Goal: Transaction & Acquisition: Obtain resource

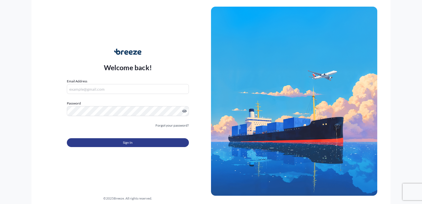
type input "[EMAIL_ADDRESS][DOMAIN_NAME]"
click at [124, 140] on span "Sign In" at bounding box center [128, 143] width 10 height 6
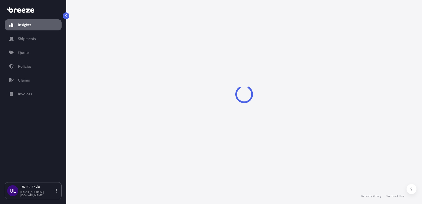
select select "2025"
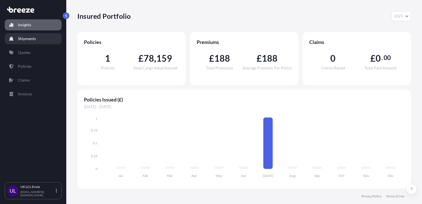
click at [44, 39] on link "Shipments" at bounding box center [33, 38] width 57 height 11
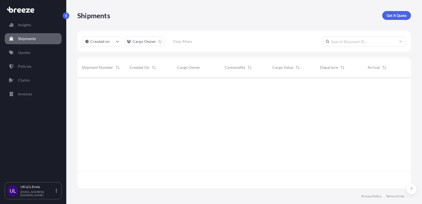
scroll to position [127, 329]
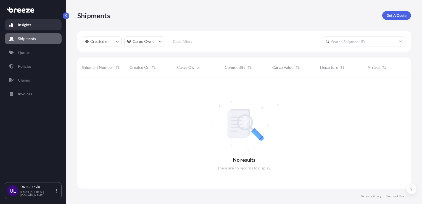
click at [26, 28] on link "Insights" at bounding box center [33, 24] width 57 height 11
select select "2025"
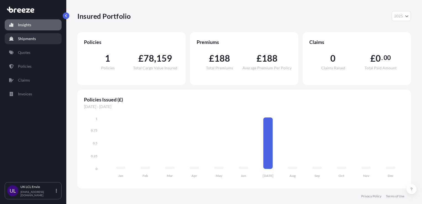
click at [42, 41] on link "Shipments" at bounding box center [33, 38] width 57 height 11
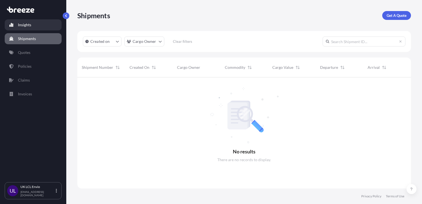
scroll to position [127, 329]
click at [31, 26] on link "Insights" at bounding box center [33, 24] width 57 height 11
select select "2025"
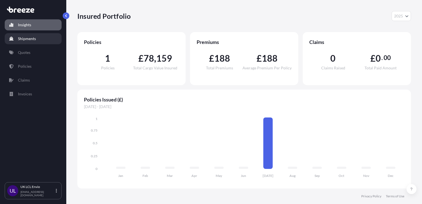
click at [33, 41] on link "Shipments" at bounding box center [33, 38] width 57 height 11
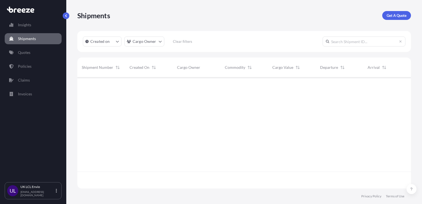
scroll to position [127, 329]
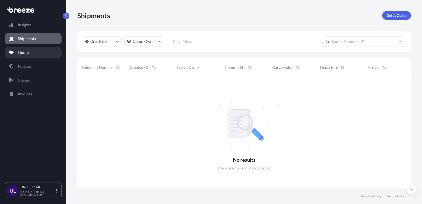
click at [33, 51] on link "Quotes" at bounding box center [33, 52] width 57 height 11
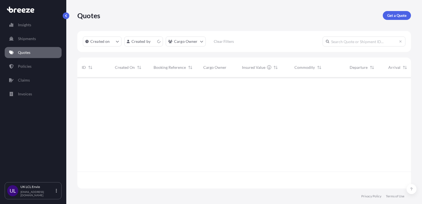
scroll to position [110, 329]
click at [33, 65] on link "Policies" at bounding box center [33, 66] width 57 height 11
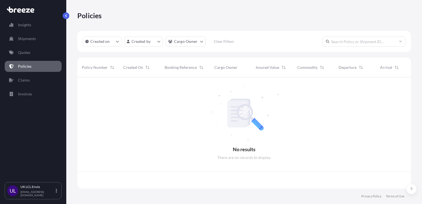
scroll to position [110, 329]
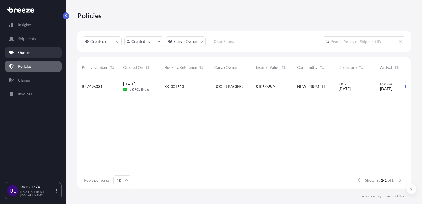
click at [32, 57] on link "Quotes" at bounding box center [33, 52] width 57 height 11
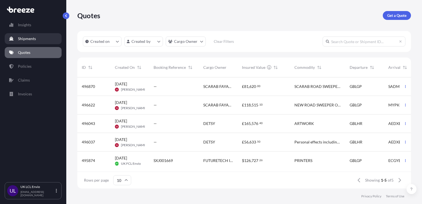
click at [41, 41] on link "Shipments" at bounding box center [33, 38] width 57 height 11
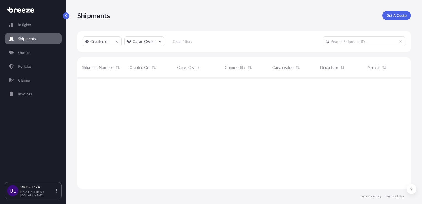
scroll to position [127, 329]
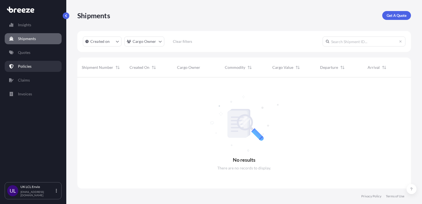
click at [38, 63] on link "Policies" at bounding box center [33, 66] width 57 height 11
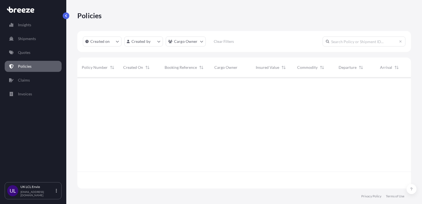
scroll to position [110, 329]
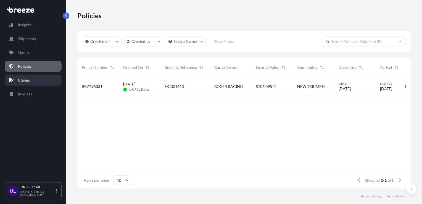
click at [38, 76] on link "Claims" at bounding box center [33, 80] width 57 height 11
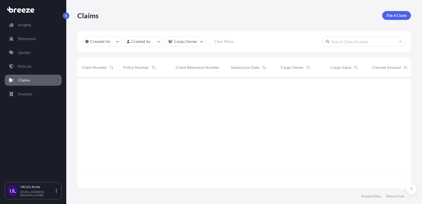
scroll to position [127, 329]
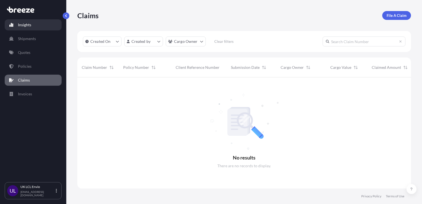
click at [24, 27] on p "Insights" at bounding box center [24, 25] width 13 height 6
select select "2025"
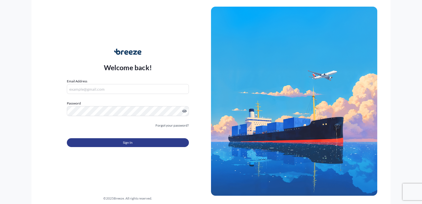
type input "[EMAIL_ADDRESS][DOMAIN_NAME]"
click at [141, 143] on button "Sign In" at bounding box center [128, 142] width 122 height 9
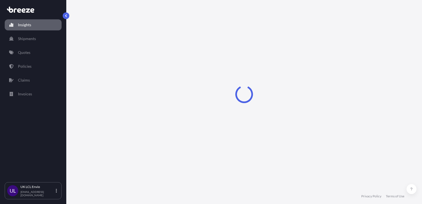
select select "2025"
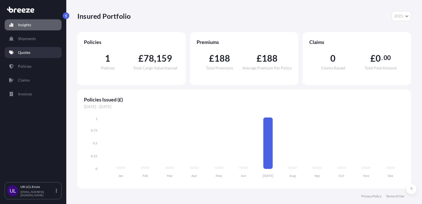
click at [41, 56] on link "Quotes" at bounding box center [33, 52] width 57 height 11
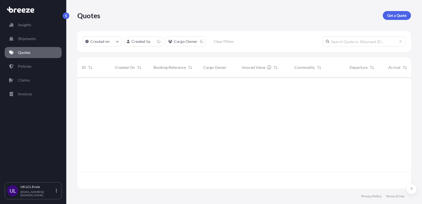
scroll to position [110, 329]
click at [393, 15] on p "Get a Quote" at bounding box center [396, 16] width 19 height 6
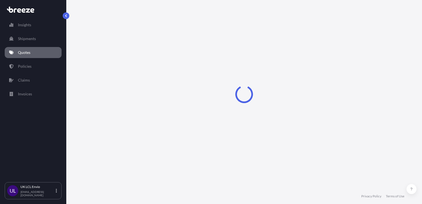
select select "Sea"
select select "1"
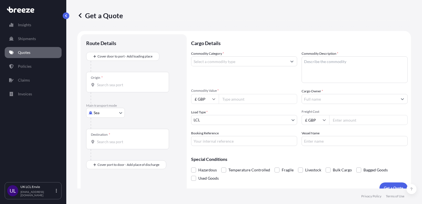
click at [80, 15] on icon at bounding box center [80, 15] width 3 height 5
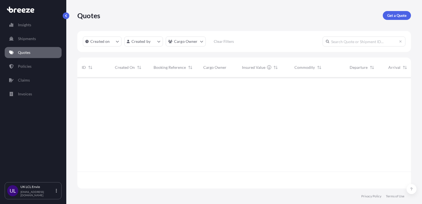
scroll to position [110, 329]
